Goal: Information Seeking & Learning: Learn about a topic

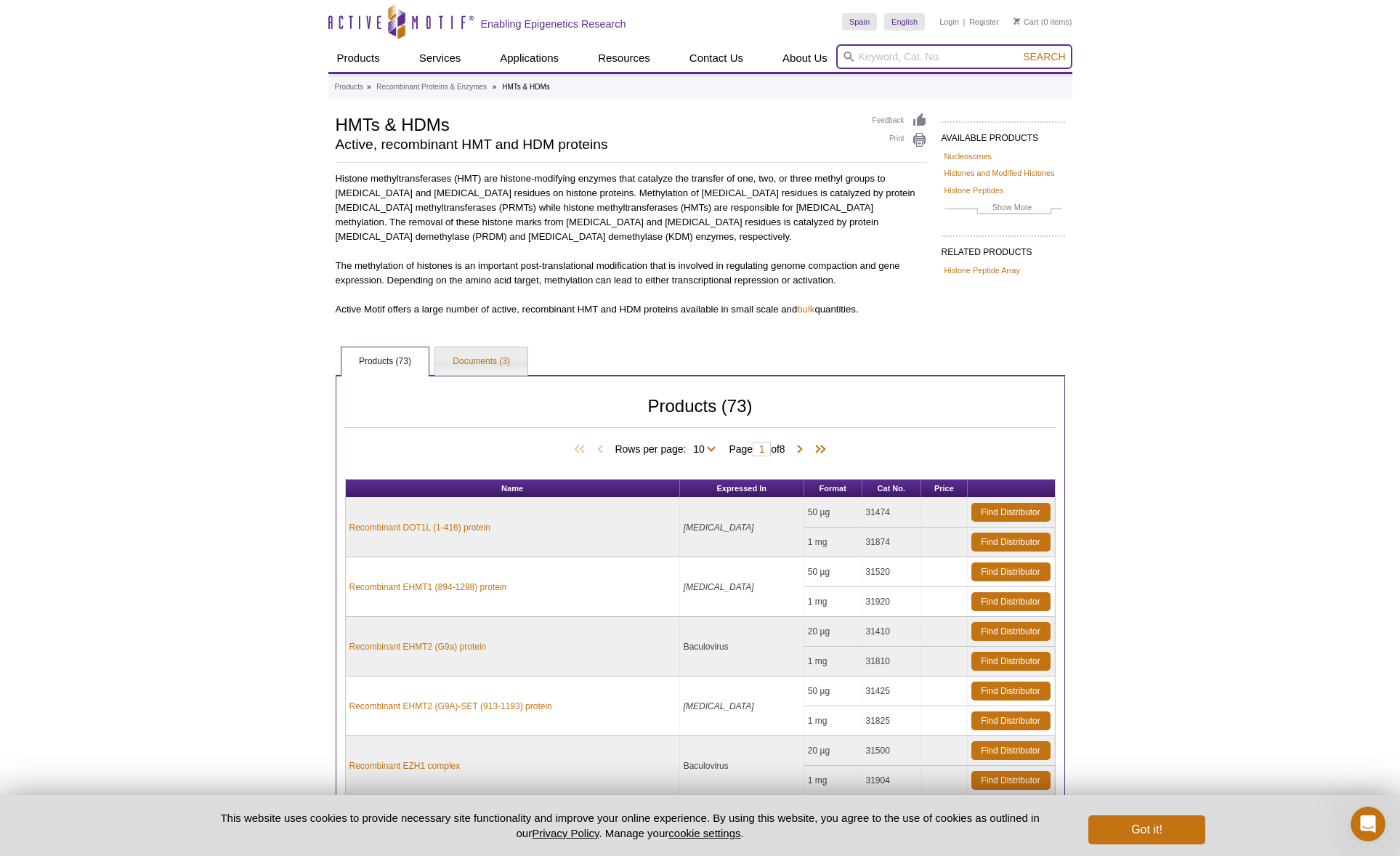
click at [941, 56] on input "search" at bounding box center [954, 56] width 236 height 24
type input "arabidopsis"
click at [1018, 50] on button "Search" at bounding box center [1044, 57] width 51 height 13
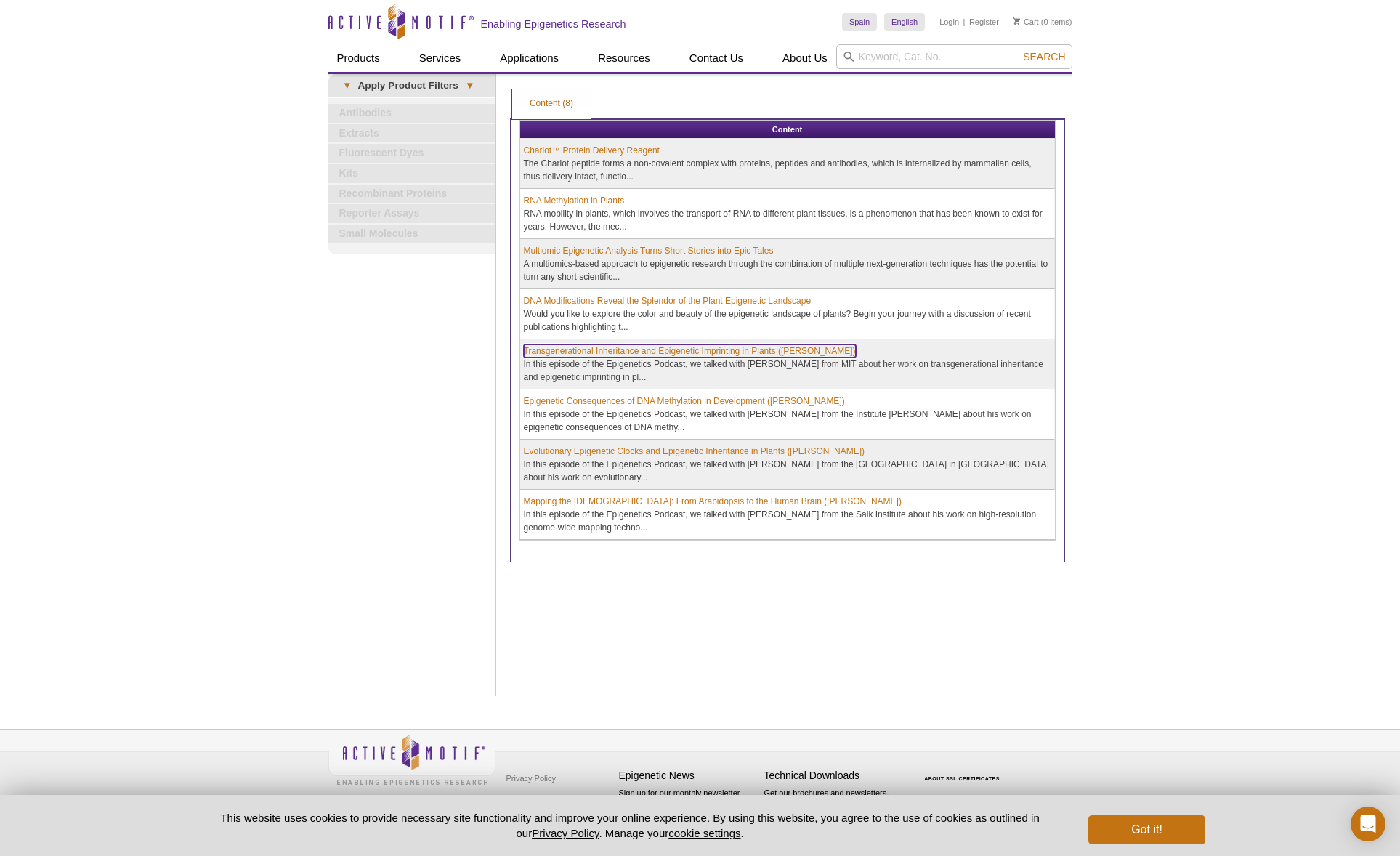
click at [660, 351] on link "Transgenerational Inheritance and Epigenetic Imprinting in Plants ([PERSON_NAME…" at bounding box center [690, 351] width 332 height 13
